Goal: Navigation & Orientation: Understand site structure

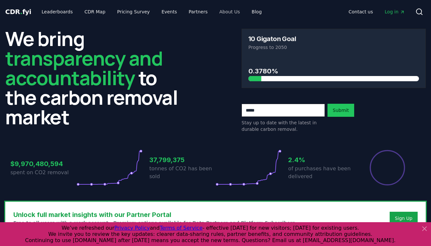
click at [222, 8] on link "About Us" at bounding box center [229, 12] width 31 height 12
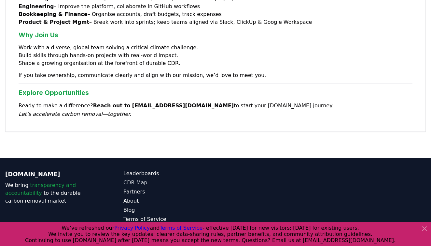
scroll to position [576, 0]
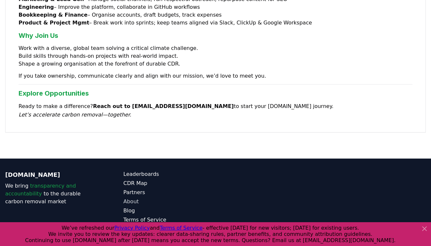
click at [130, 197] on link "About" at bounding box center [169, 201] width 92 height 8
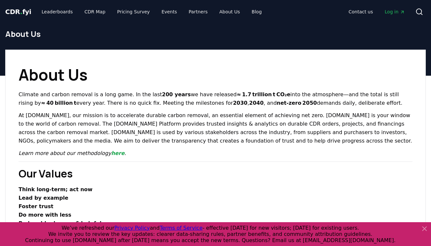
scroll to position [0, 0]
click at [191, 14] on link "Partners" at bounding box center [198, 12] width 29 height 12
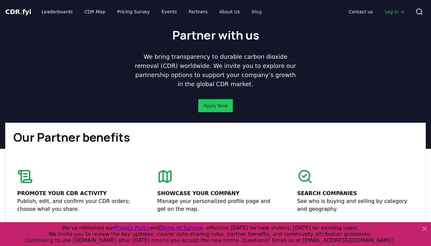
click at [247, 12] on link "Blog" at bounding box center [257, 12] width 21 height 12
click at [247, 10] on link "Blog" at bounding box center [257, 12] width 21 height 12
click at [248, 14] on link "Blog" at bounding box center [257, 12] width 21 height 12
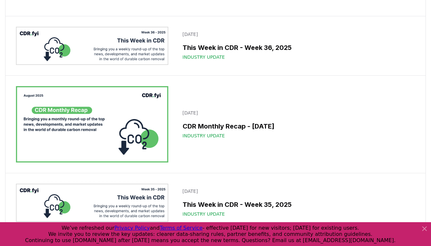
scroll to position [151, 0]
